Goal: Navigation & Orientation: Go to known website

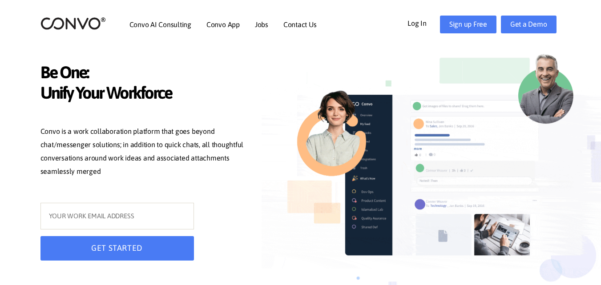
click at [417, 24] on link "Log In" at bounding box center [423, 23] width 32 height 14
click at [416, 20] on link "Log In" at bounding box center [423, 23] width 32 height 14
